Goal: Communication & Community: Answer question/provide support

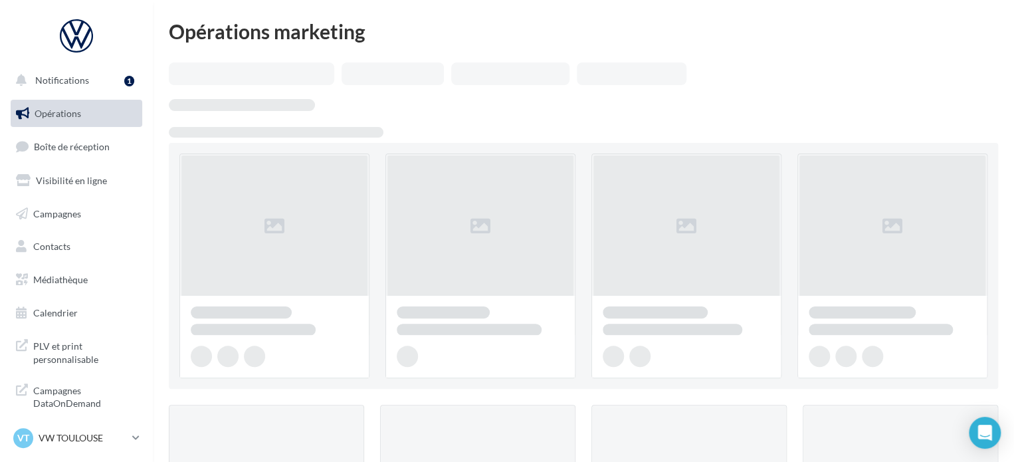
click at [92, 128] on ul "Opérations Boîte de réception Visibilité en ligne Campagnes Contacts Médiathèqu…" at bounding box center [76, 213] width 142 height 238
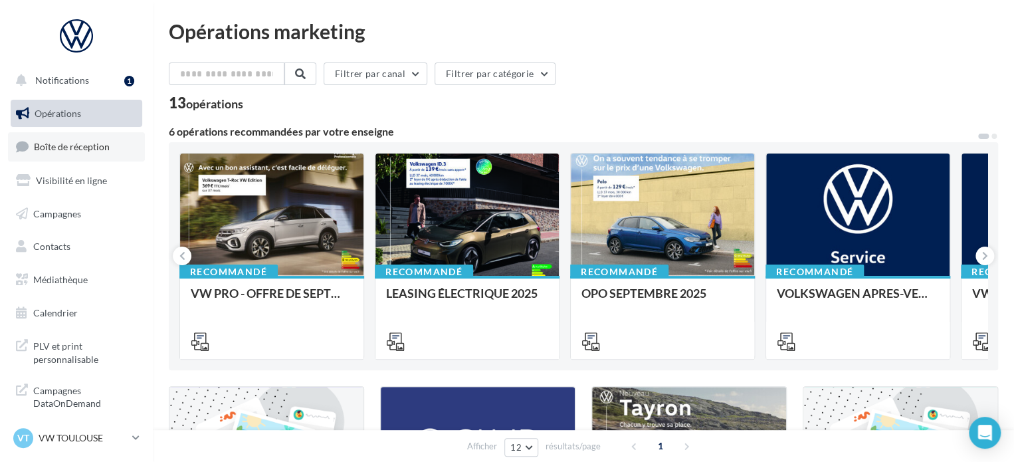
click at [84, 139] on link "Boîte de réception" at bounding box center [76, 146] width 137 height 29
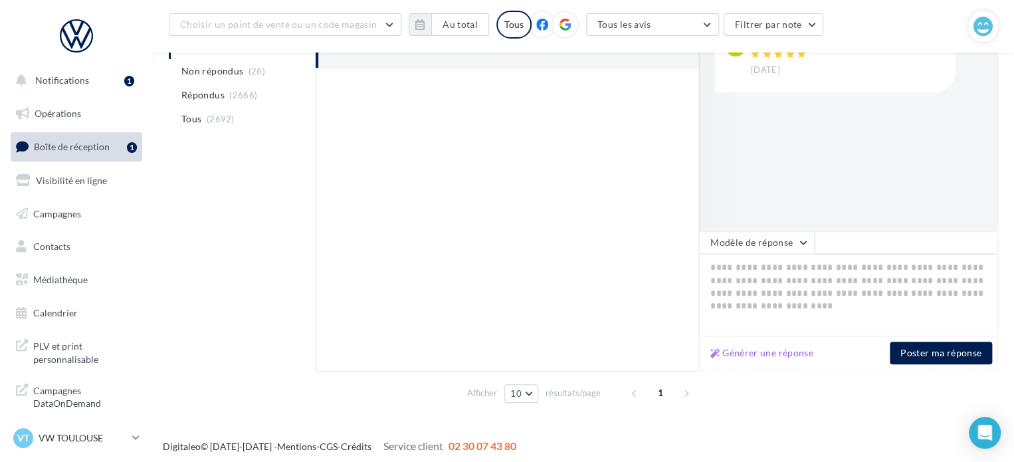
scroll to position [231, 0]
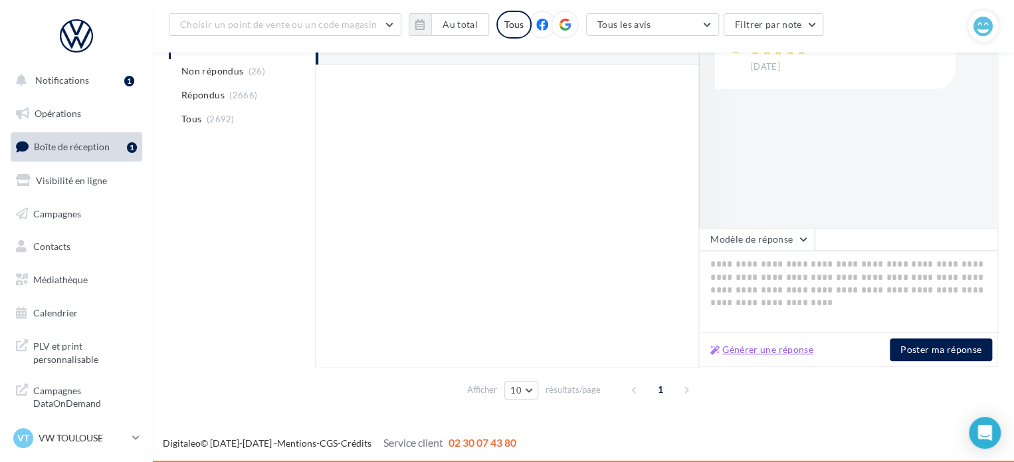
click at [744, 347] on button "Générer une réponse" at bounding box center [762, 349] width 114 height 16
type textarea "**********"
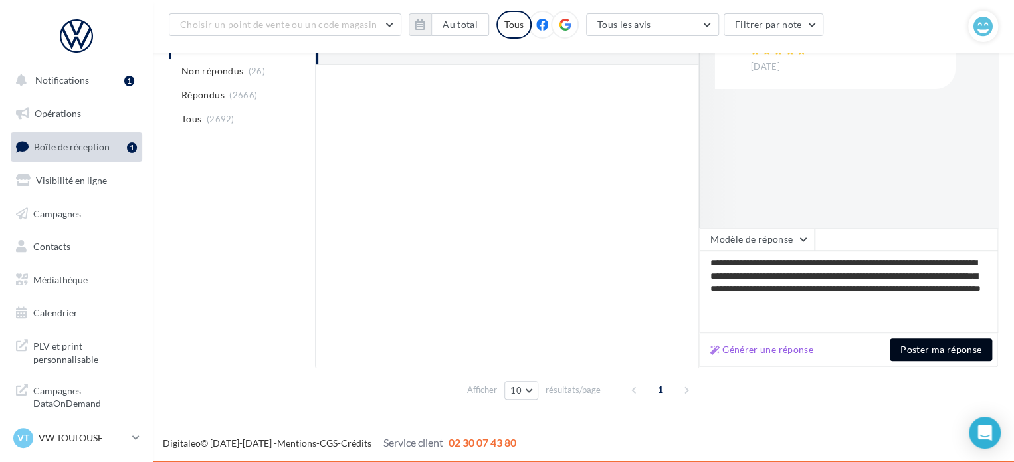
click at [926, 358] on button "Poster ma réponse" at bounding box center [941, 349] width 102 height 23
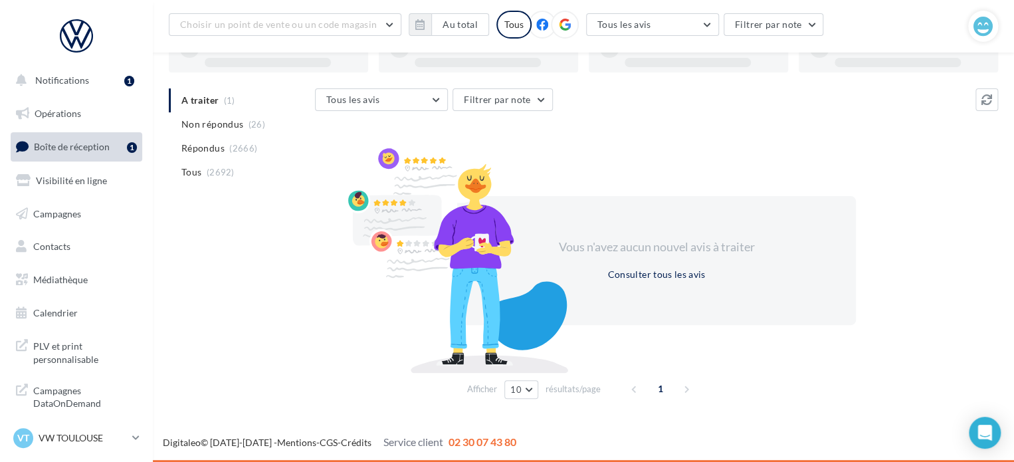
scroll to position [102, 0]
